Goal: Task Accomplishment & Management: Use online tool/utility

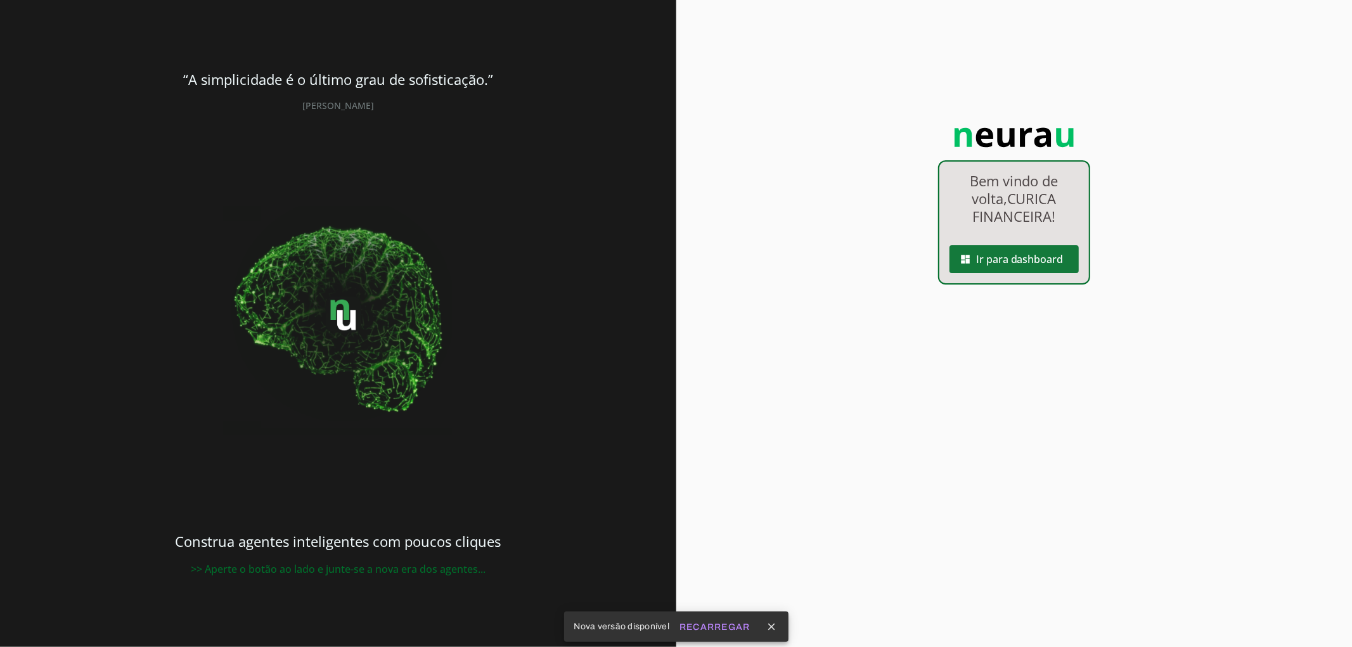
click at [996, 252] on span at bounding box center [1013, 259] width 129 height 30
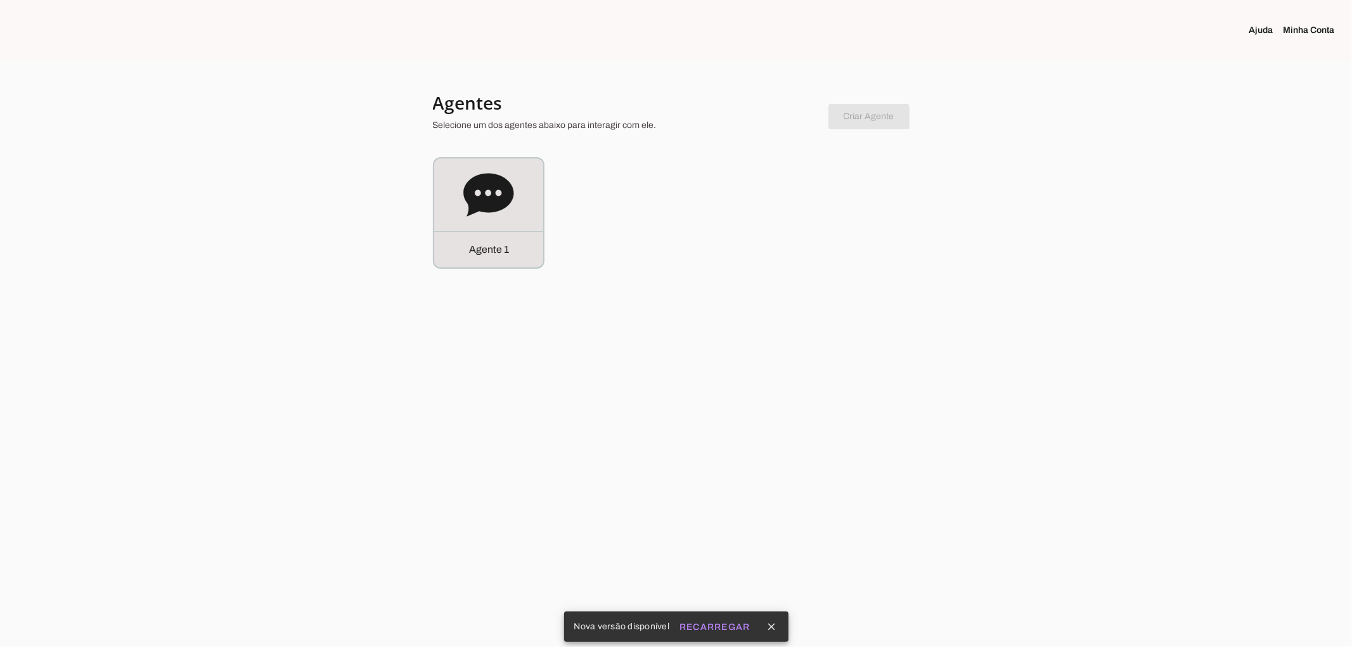
click at [531, 140] on section "Agentes Selecione um dos agentes abaixo para interagir com ele. Criar Agente Vo…" at bounding box center [676, 179] width 487 height 177
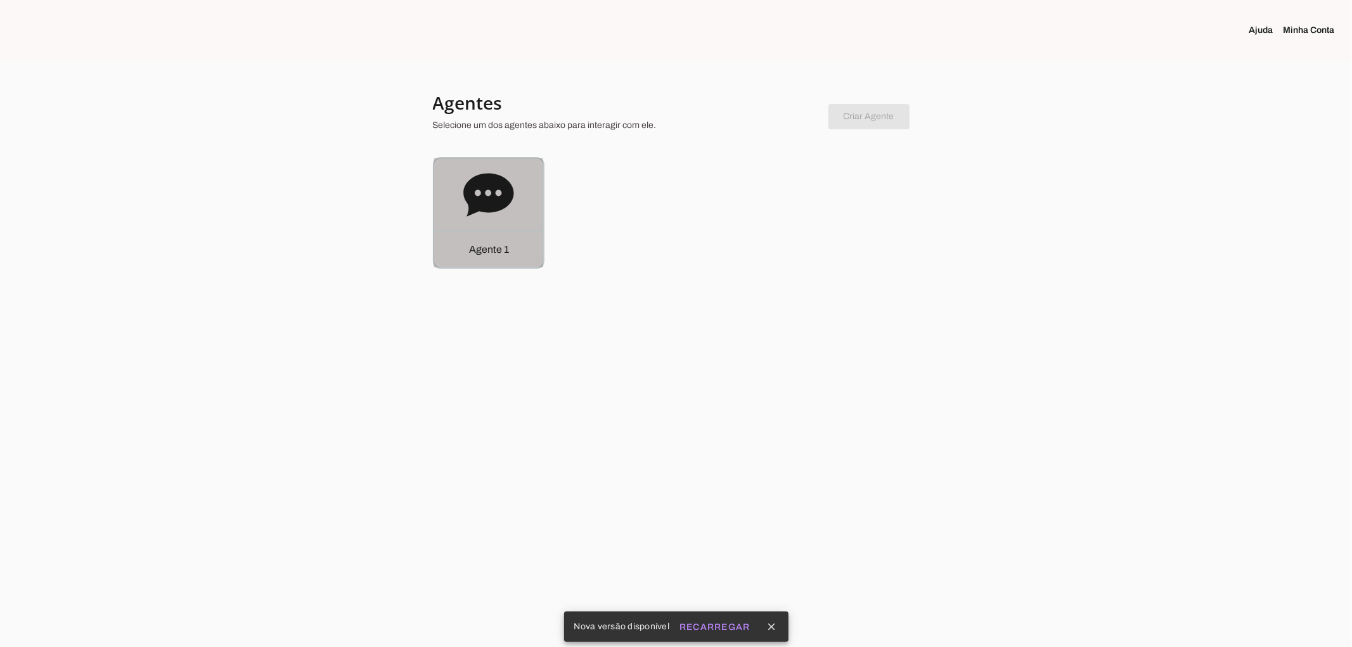
click at [524, 197] on div "Agente 1" at bounding box center [488, 212] width 109 height 109
